Goal: Check status: Check status

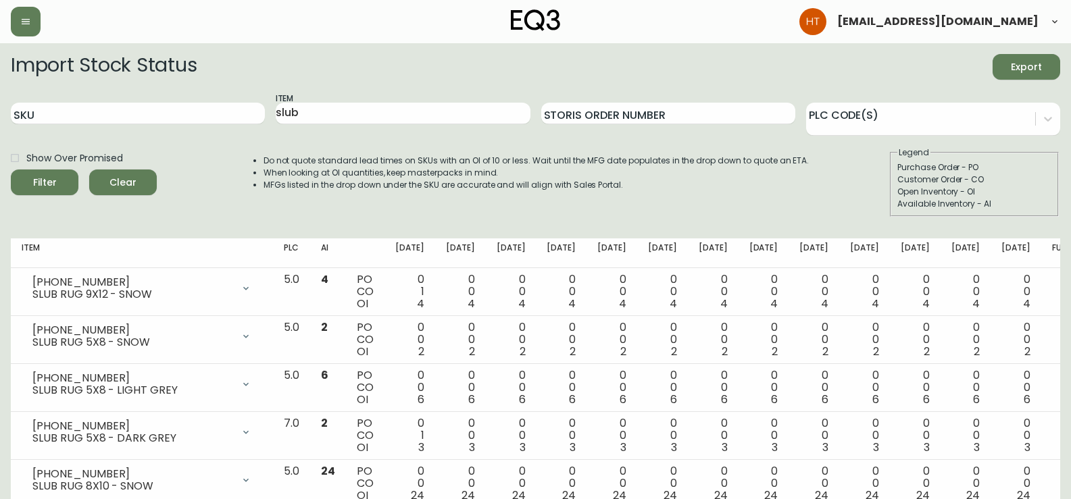
click at [299, 112] on input "slub" at bounding box center [403, 114] width 254 height 22
type input "tero"
click at [11, 170] on button "Filter" at bounding box center [45, 183] width 68 height 26
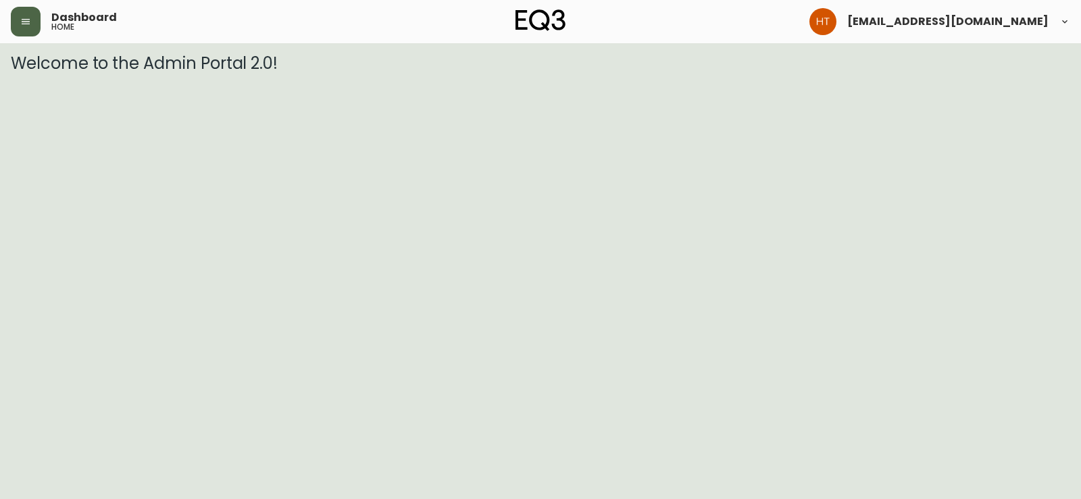
click at [27, 20] on icon "button" at bounding box center [25, 21] width 11 height 11
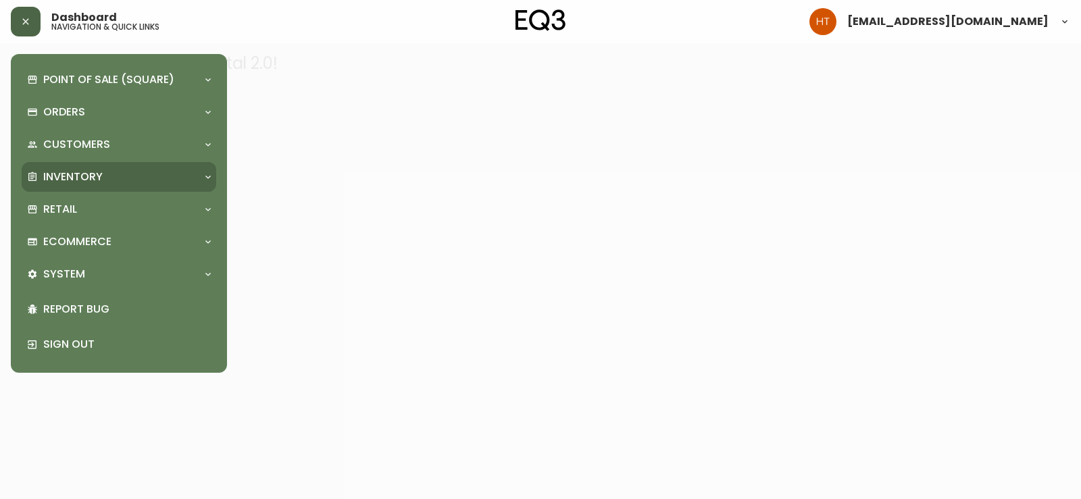
click at [79, 173] on p "Inventory" at bounding box center [72, 177] width 59 height 15
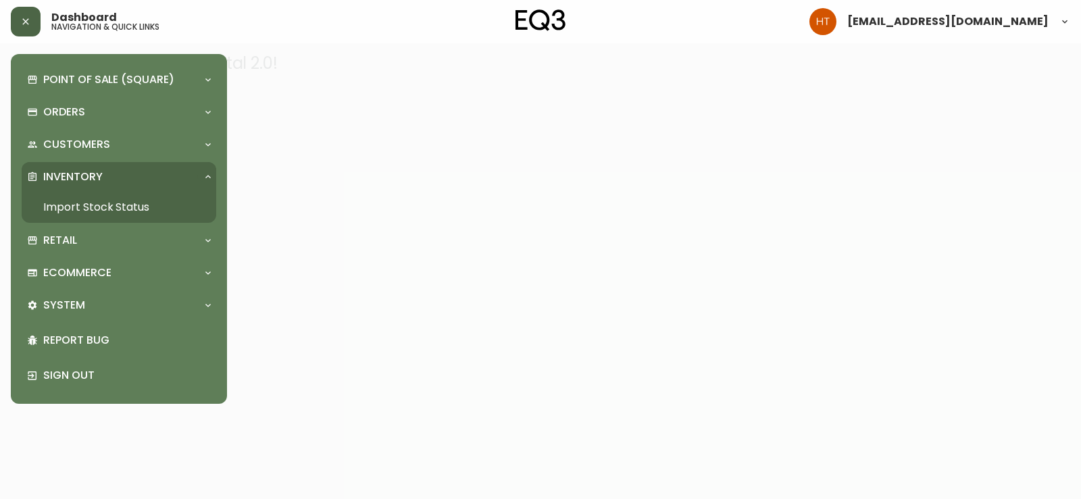
click at [98, 207] on link "Import Stock Status" at bounding box center [119, 207] width 195 height 31
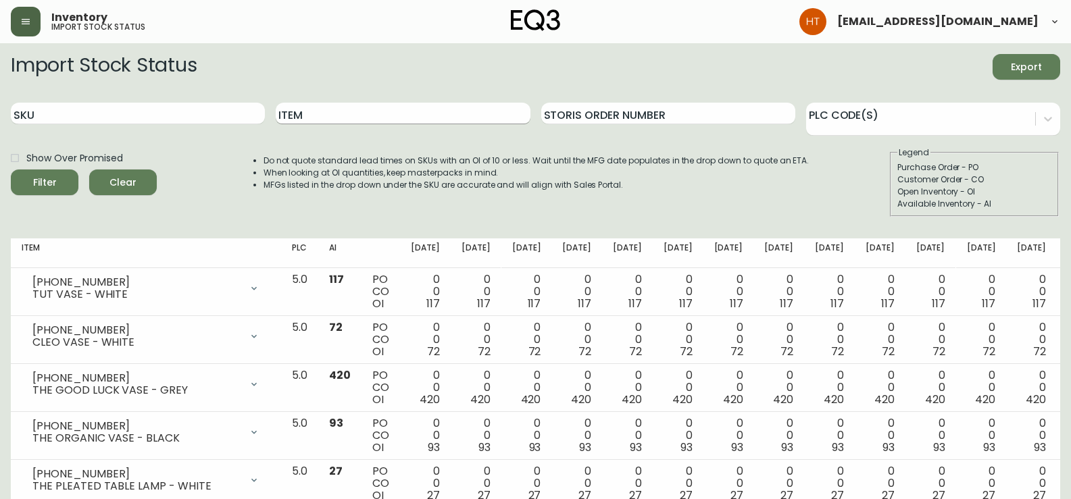
click at [297, 104] on input "Item" at bounding box center [403, 114] width 254 height 22
type input "tero"
click at [11, 170] on button "Filter" at bounding box center [45, 183] width 68 height 26
